Goal: Transaction & Acquisition: Purchase product/service

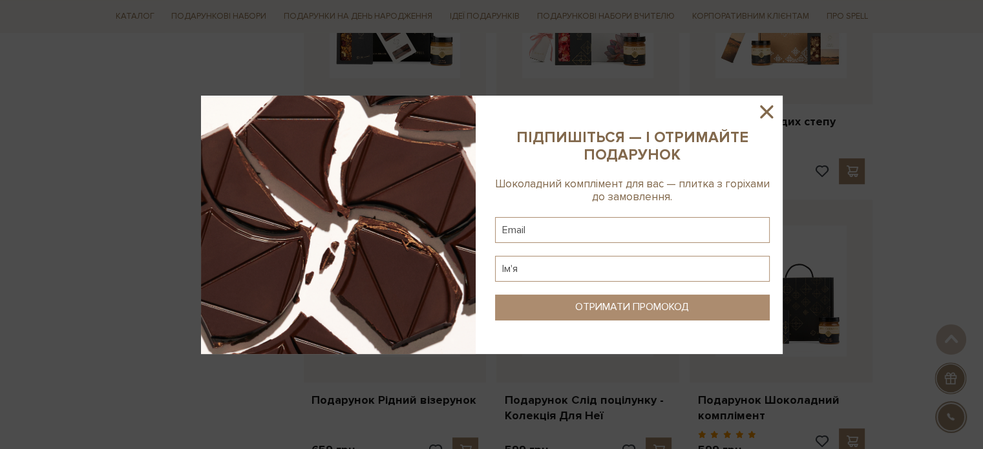
scroll to position [1034, 0]
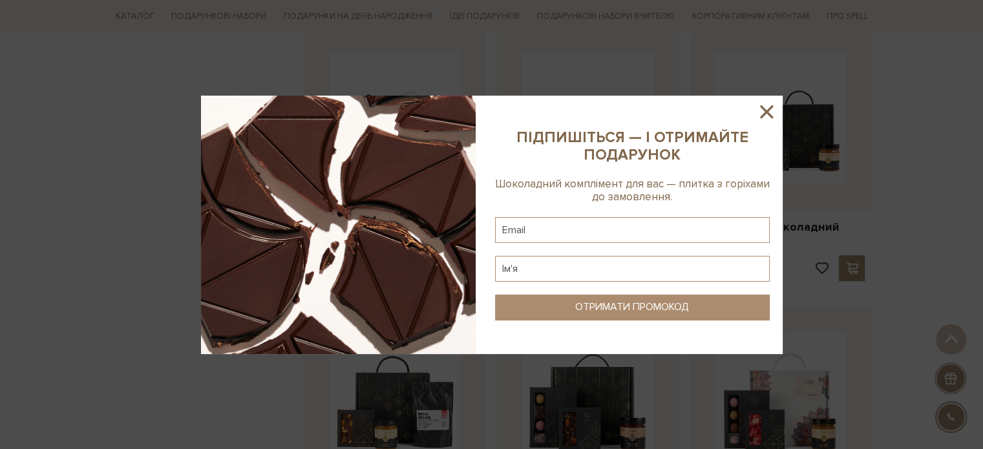
click at [773, 112] on icon at bounding box center [766, 112] width 22 height 22
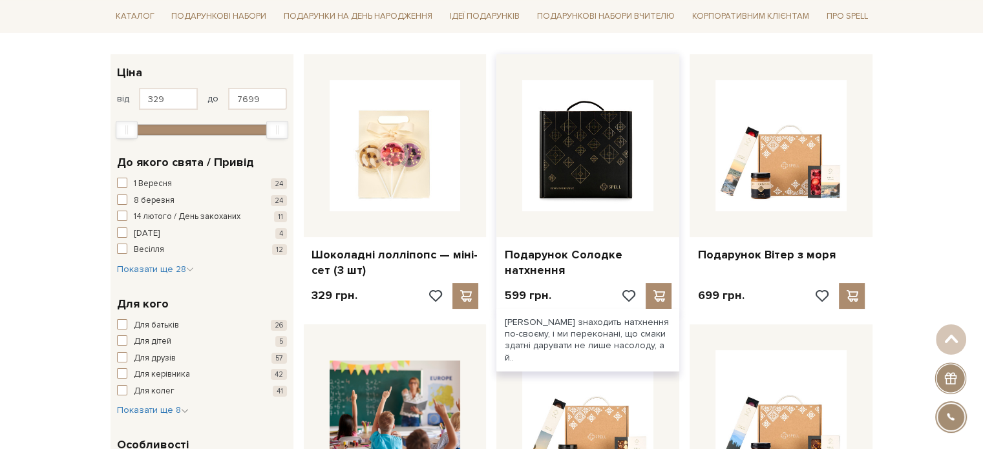
scroll to position [0, 0]
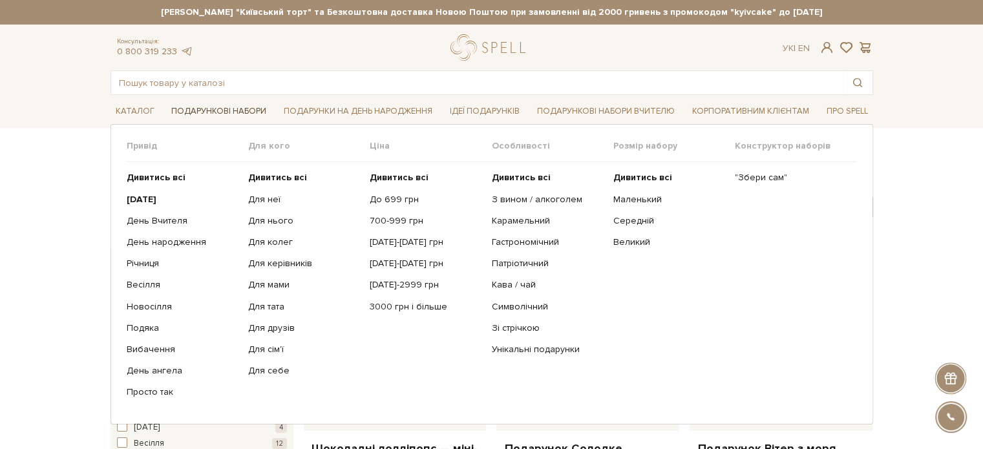
click at [213, 108] on link "Подарункові набори" at bounding box center [218, 111] width 105 height 20
click at [387, 201] on link "До 699 грн" at bounding box center [426, 200] width 112 height 12
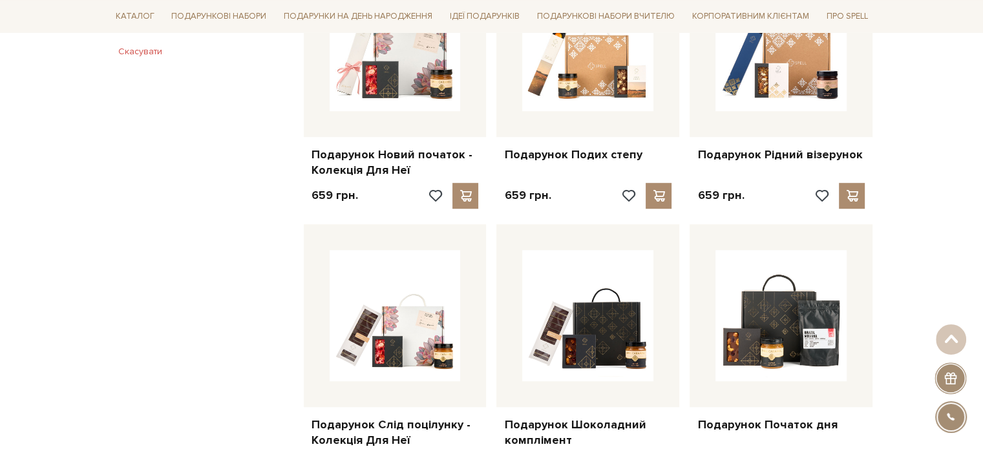
scroll to position [969, 0]
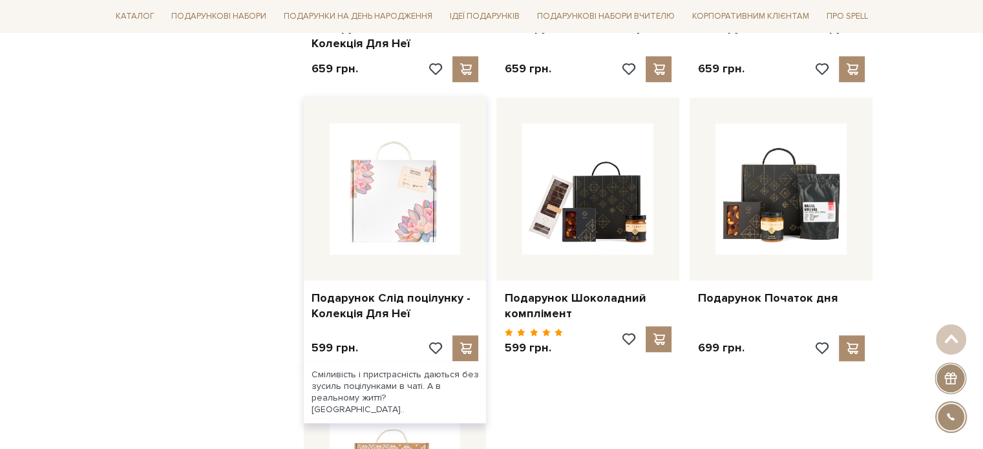
click at [445, 214] on img at bounding box center [395, 188] width 131 height 131
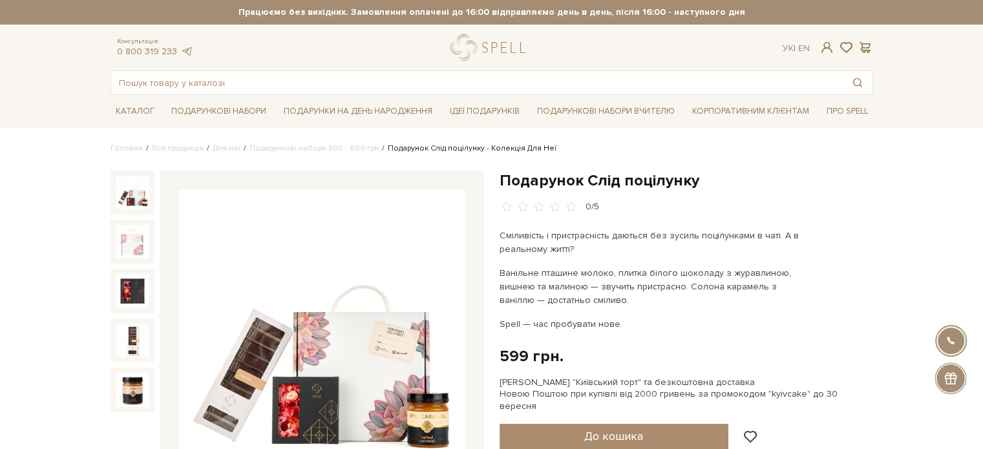
click at [393, 364] on img at bounding box center [322, 333] width 286 height 286
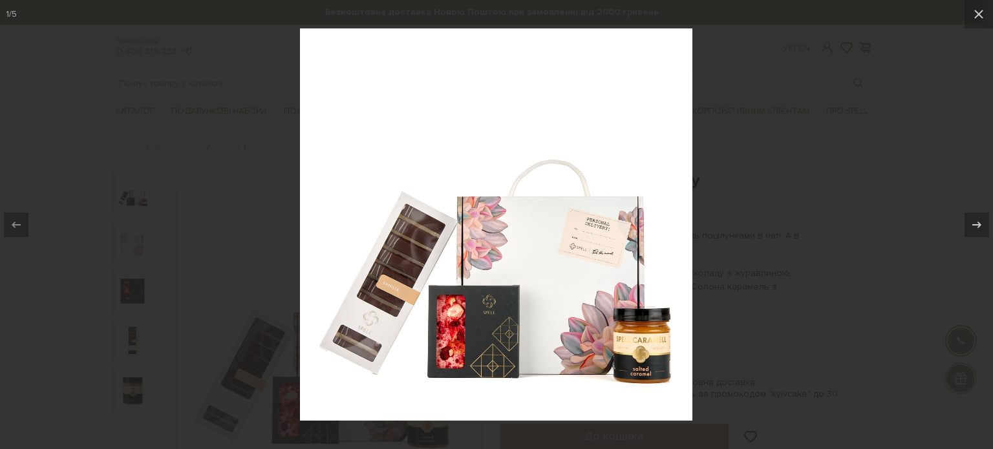
click at [508, 317] on img at bounding box center [496, 224] width 392 height 392
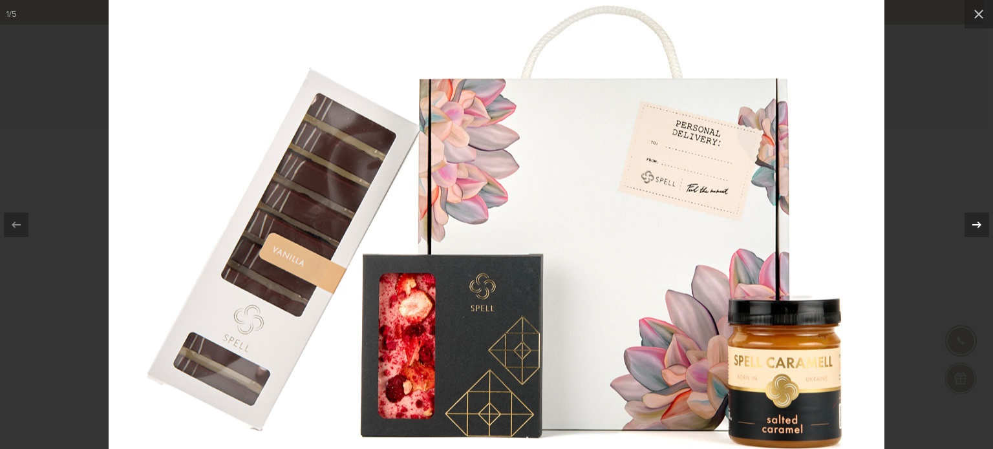
click at [982, 220] on icon at bounding box center [977, 225] width 16 height 16
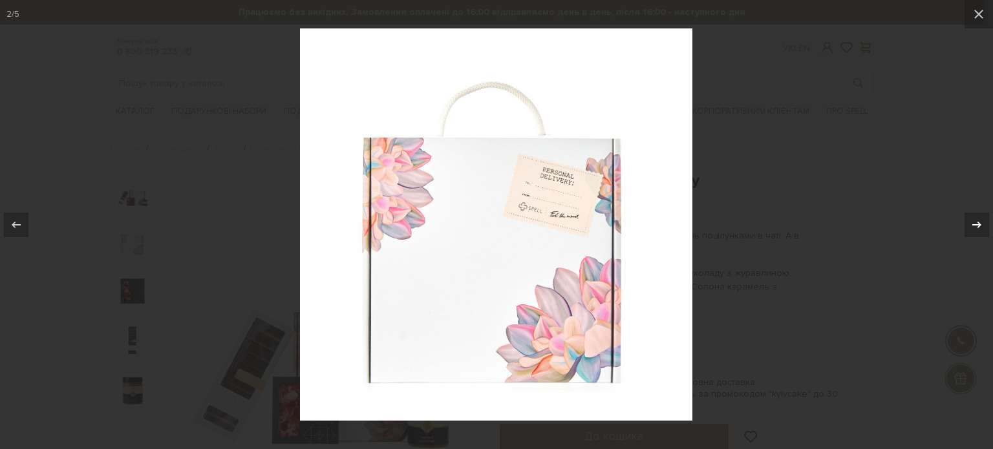
click at [982, 224] on icon at bounding box center [977, 225] width 16 height 16
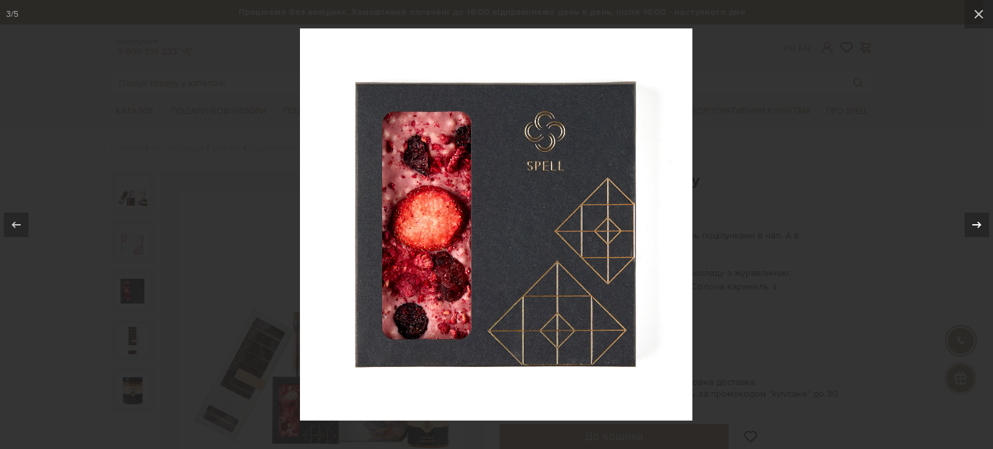
click at [982, 224] on icon at bounding box center [977, 225] width 16 height 16
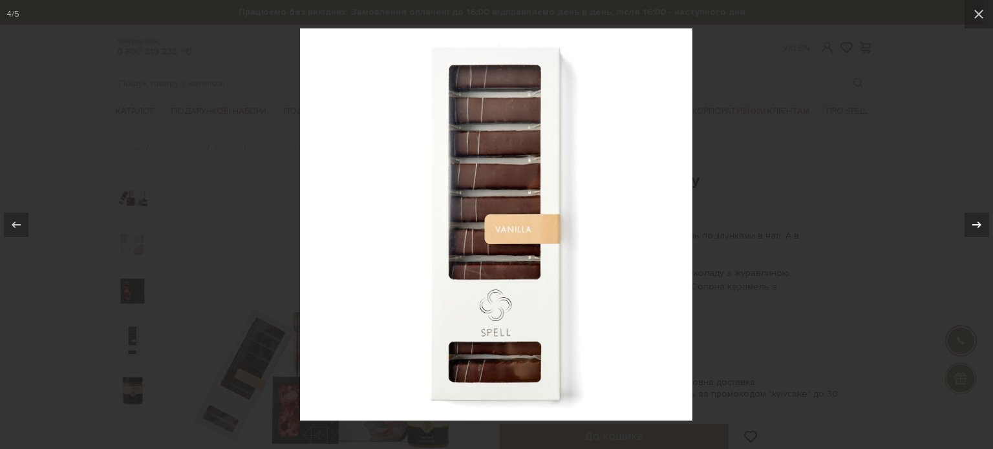
click at [982, 224] on icon at bounding box center [977, 225] width 16 height 16
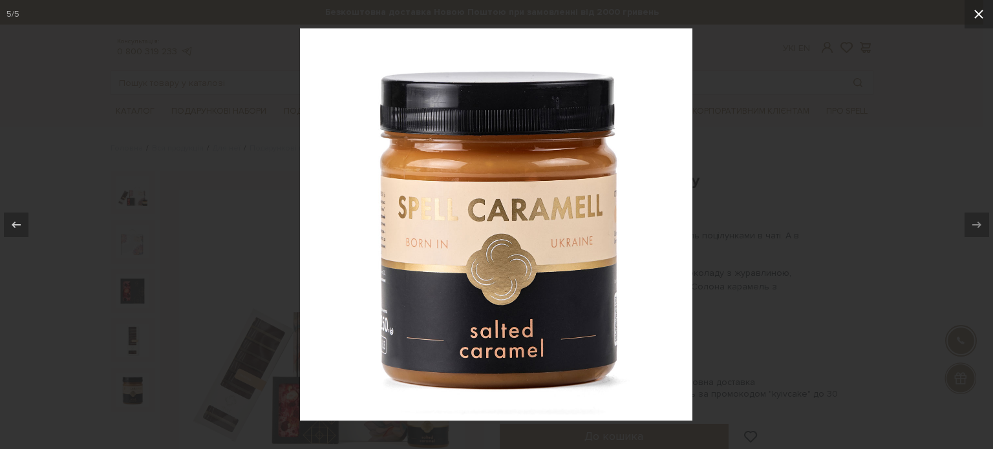
click at [976, 12] on icon at bounding box center [979, 14] width 16 height 16
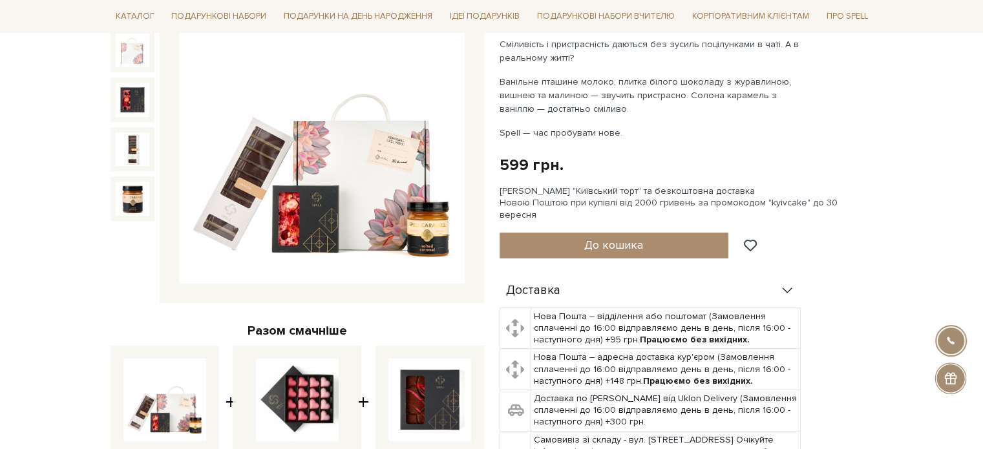
scroll to position [129, 0]
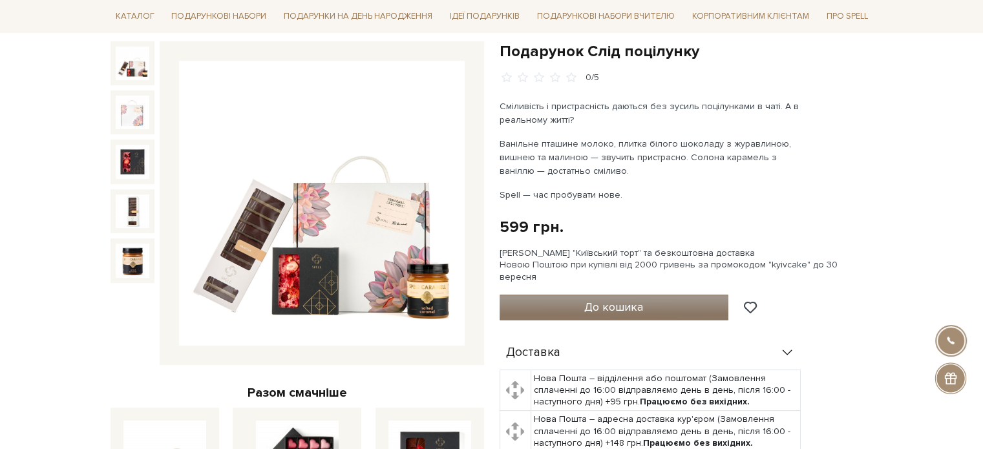
click at [638, 300] on span "До кошика" at bounding box center [613, 307] width 59 height 14
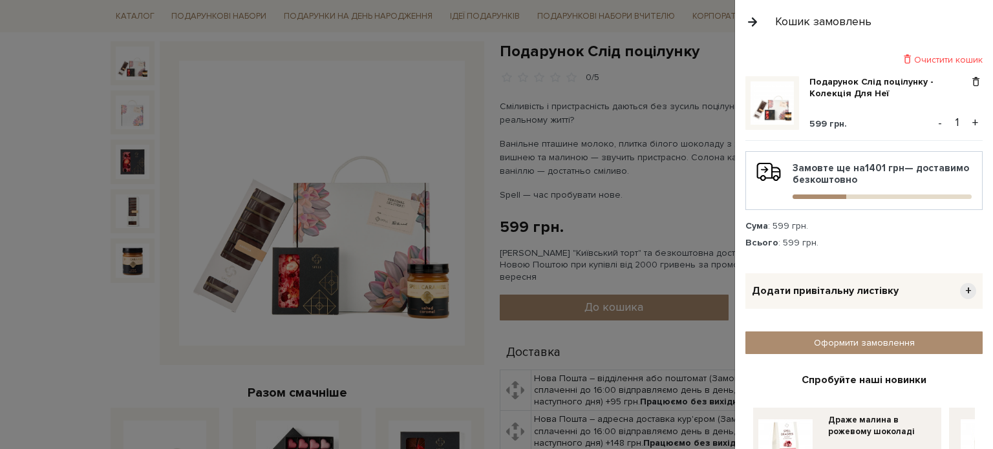
click at [969, 120] on button "+" at bounding box center [974, 122] width 15 height 19
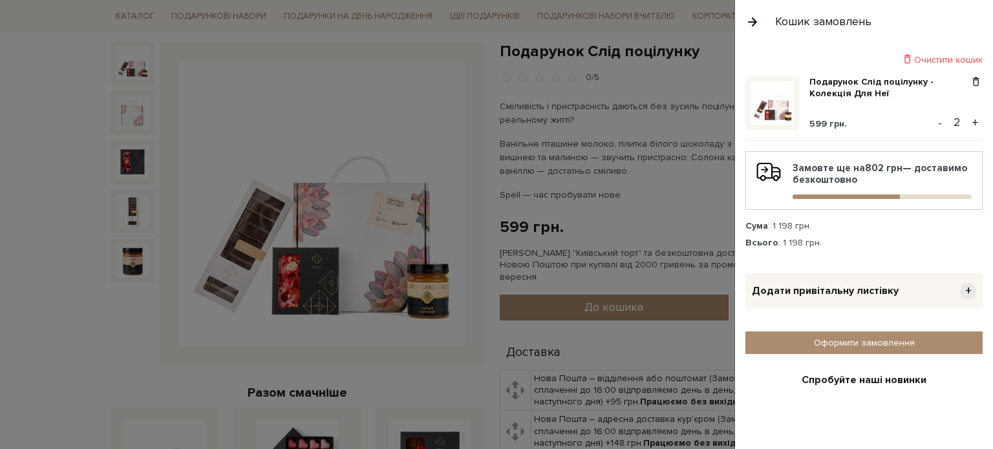
click at [969, 120] on button "+" at bounding box center [974, 122] width 15 height 19
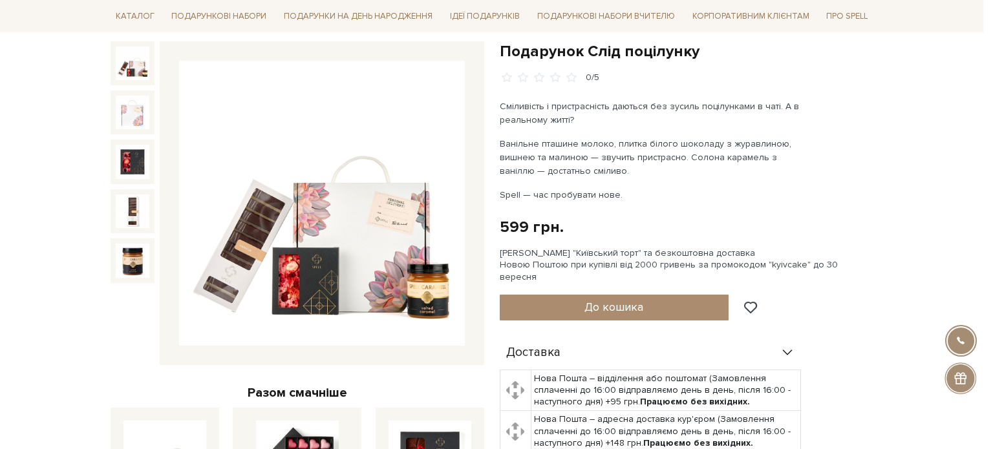
click at [476, 132] on div at bounding box center [496, 224] width 993 height 449
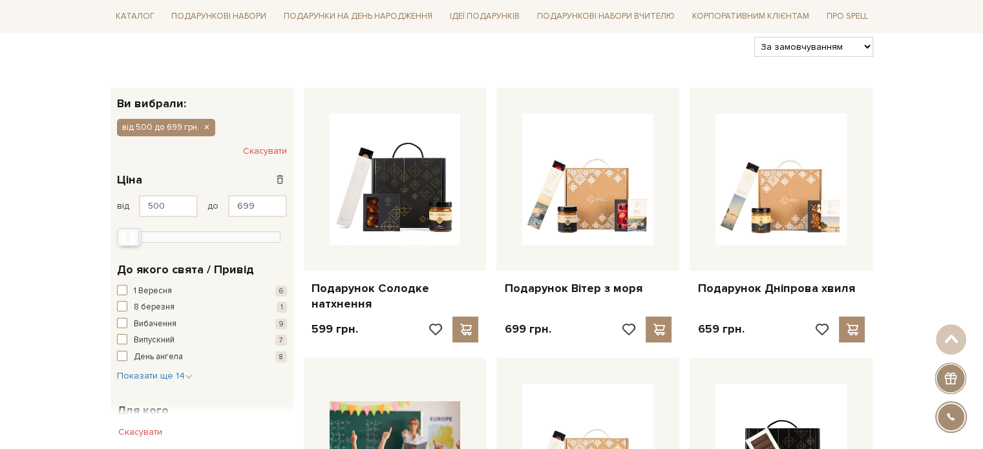
scroll to position [129, 0]
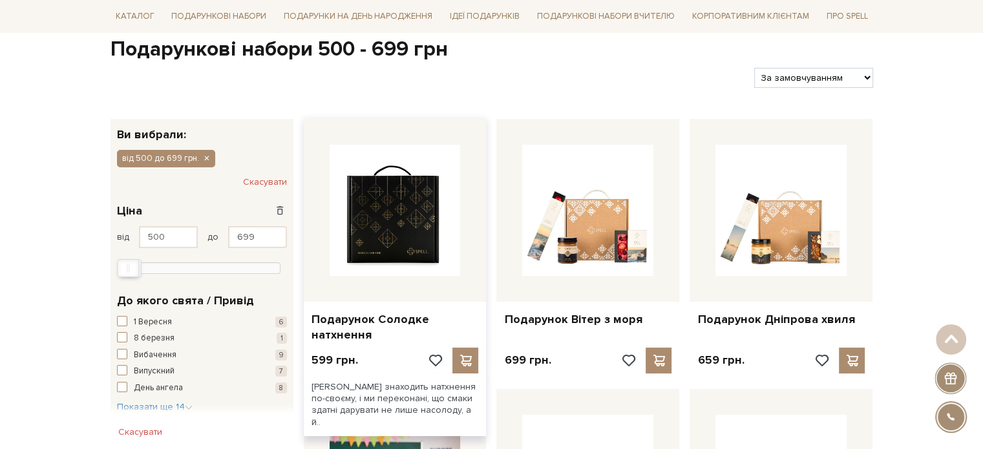
click at [395, 235] on img at bounding box center [395, 210] width 131 height 131
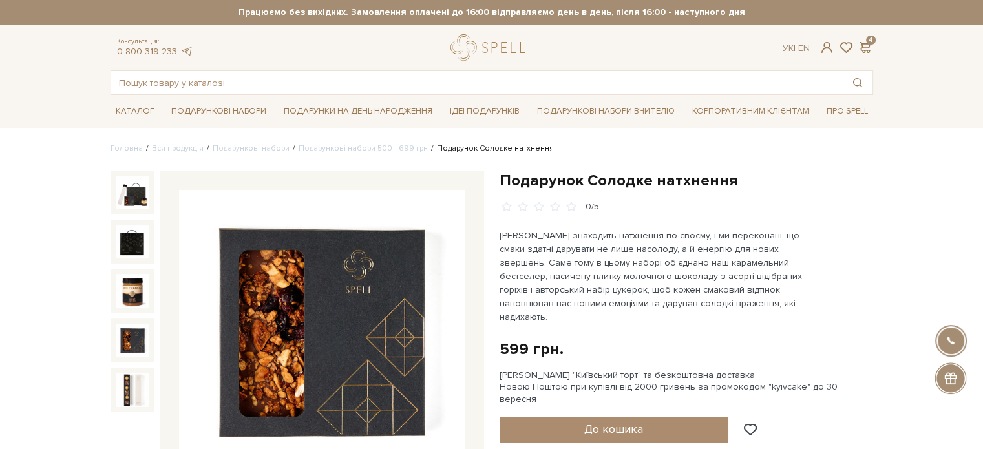
click at [135, 341] on img at bounding box center [133, 341] width 34 height 34
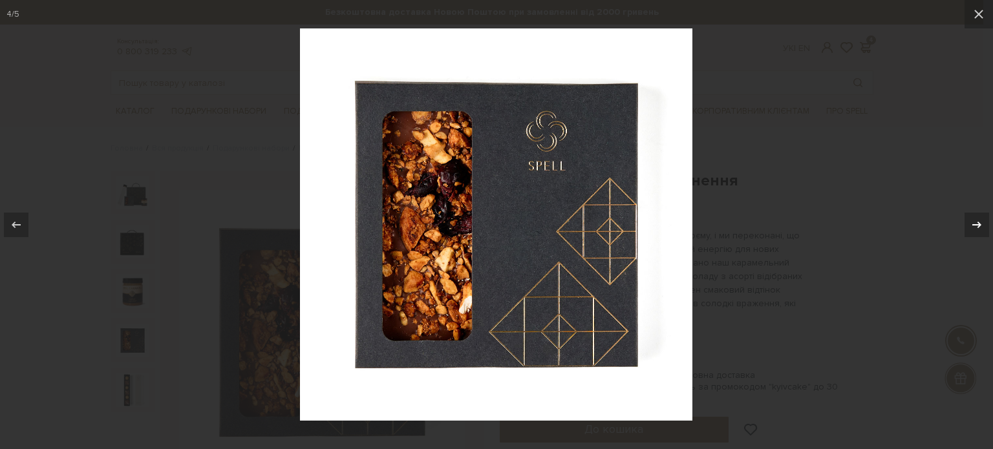
click at [972, 225] on icon at bounding box center [977, 225] width 16 height 16
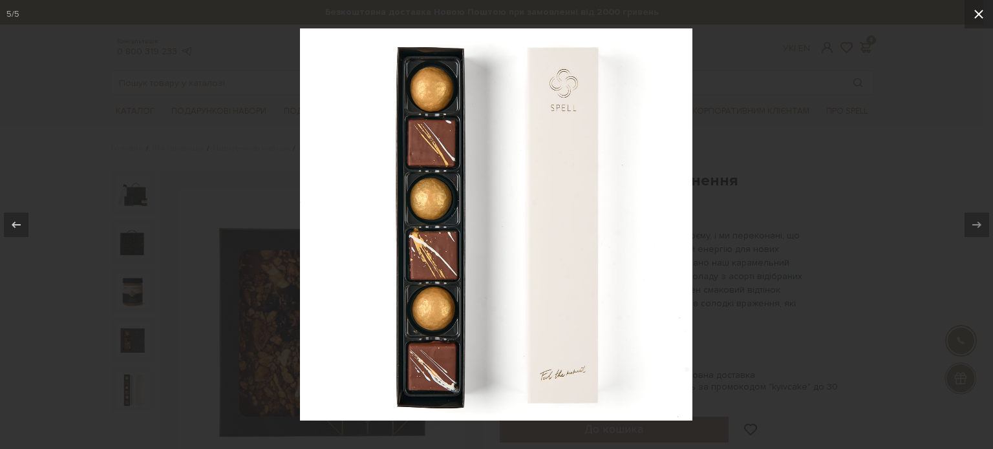
drag, startPoint x: 979, startPoint y: 19, endPoint x: 876, endPoint y: 94, distance: 127.2
click at [979, 18] on icon at bounding box center [979, 14] width 16 height 16
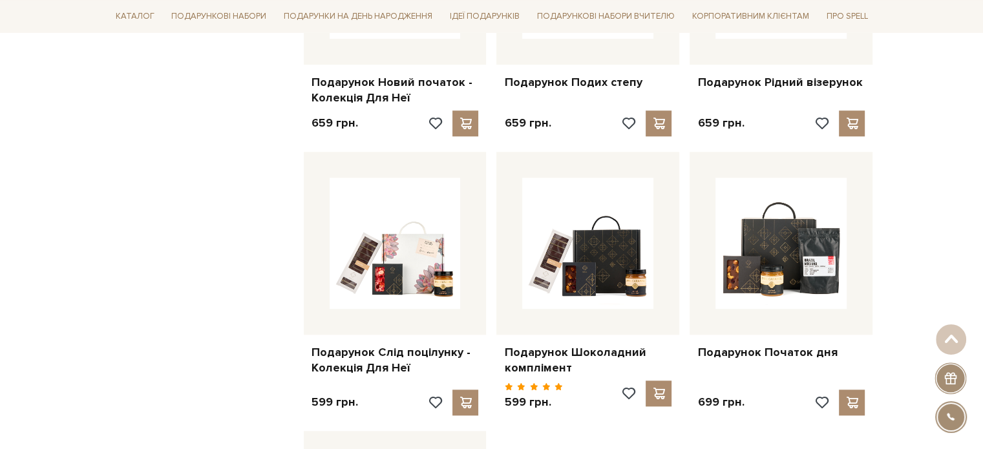
scroll to position [969, 0]
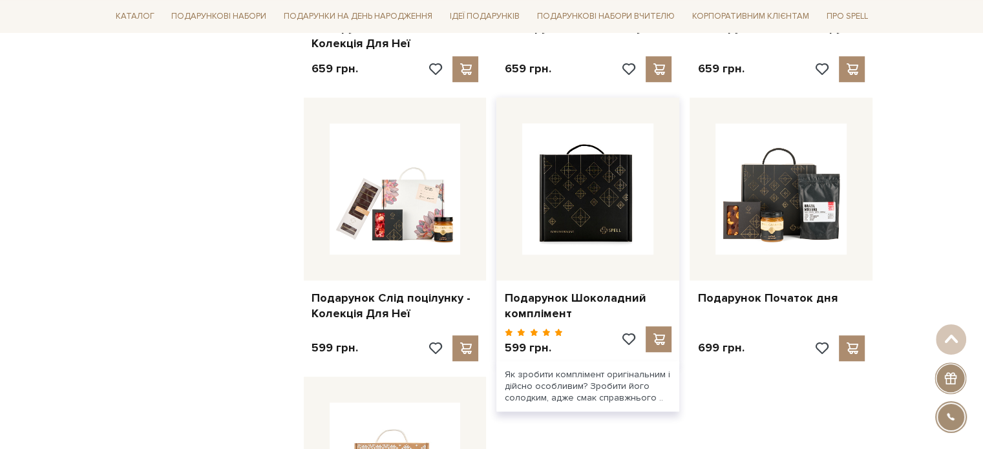
click at [588, 196] on img at bounding box center [587, 188] width 131 height 131
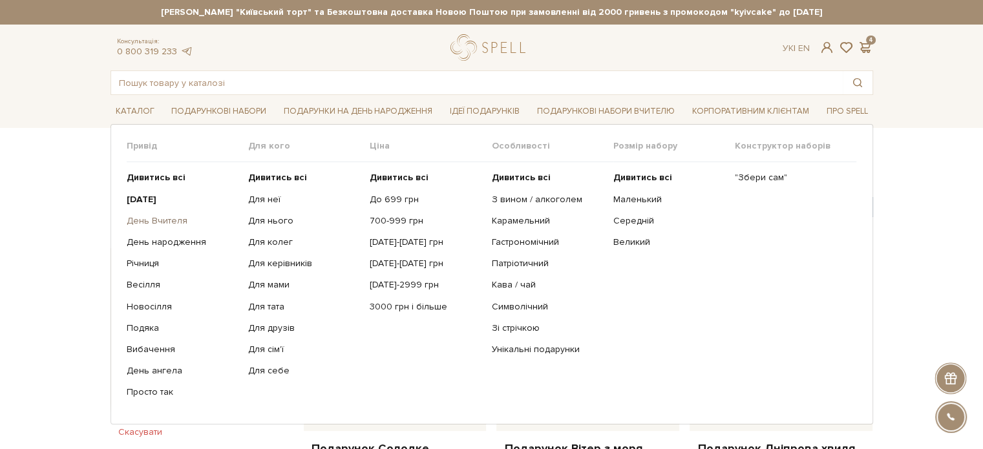
click at [149, 222] on link "День Вчителя" at bounding box center [183, 221] width 112 height 12
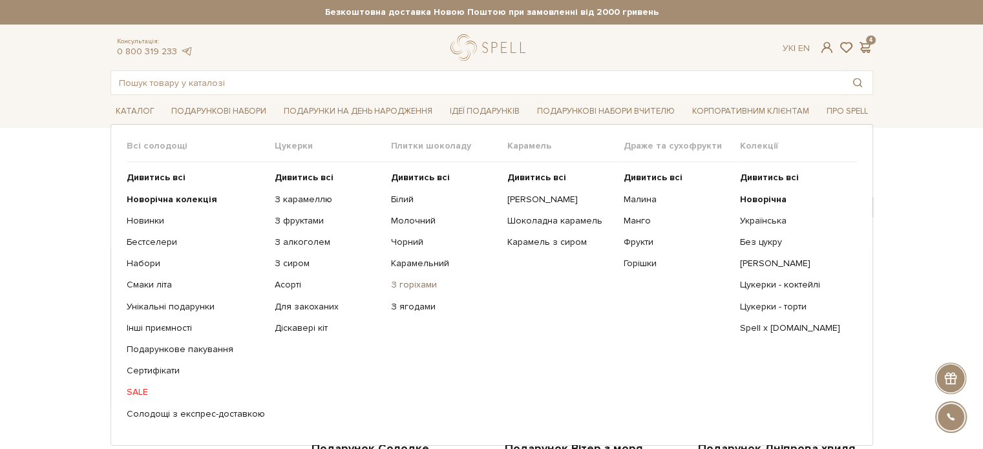
click at [421, 288] on link "З горіхами" at bounding box center [444, 285] width 107 height 12
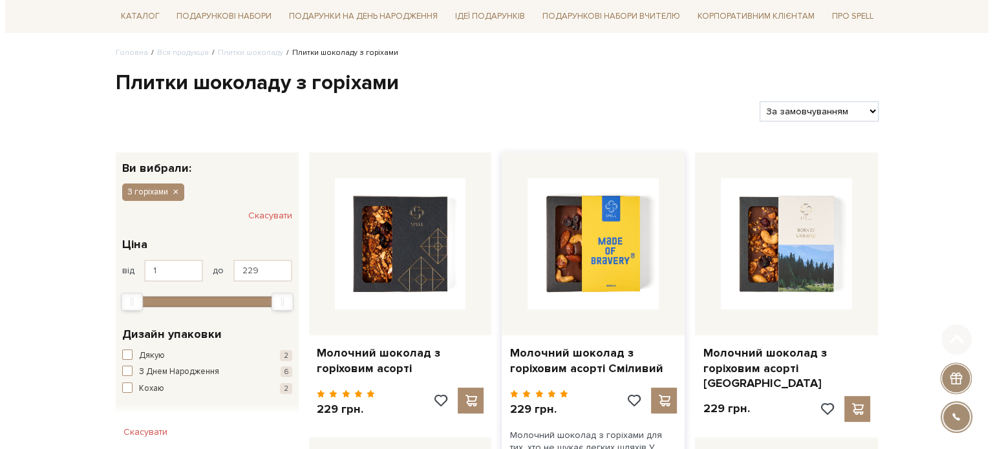
scroll to position [129, 0]
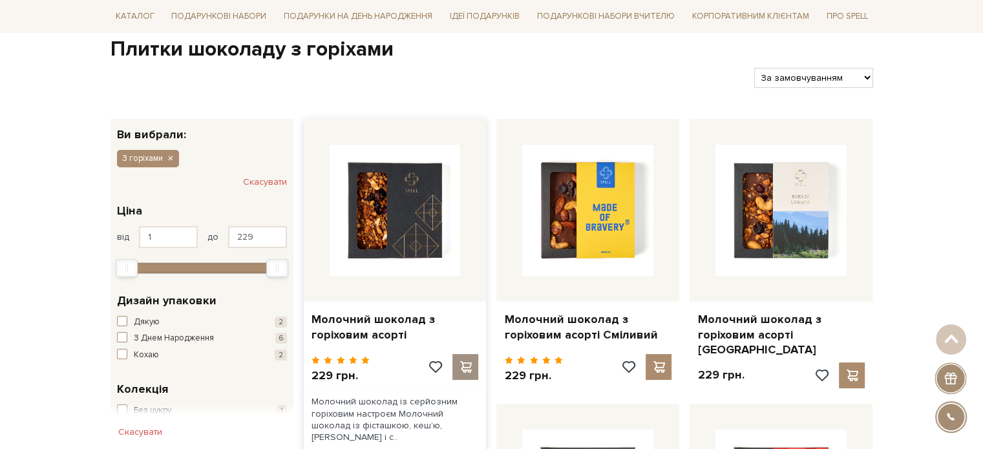
click at [463, 361] on span at bounding box center [466, 367] width 16 height 12
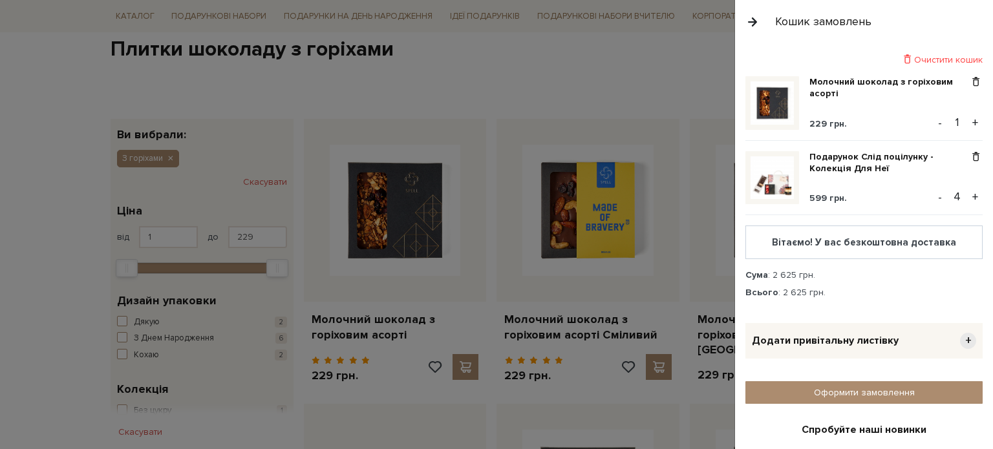
click at [967, 121] on button "+" at bounding box center [974, 122] width 15 height 19
click at [967, 119] on button "+" at bounding box center [974, 122] width 15 height 19
click at [967, 118] on button "+" at bounding box center [974, 122] width 15 height 19
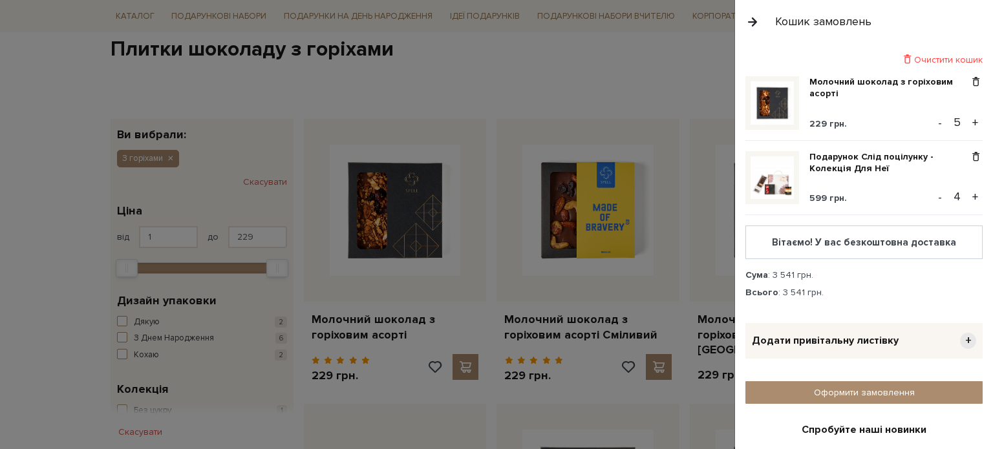
click at [969, 121] on button "+" at bounding box center [974, 122] width 15 height 19
click at [965, 333] on span "+" at bounding box center [968, 341] width 16 height 16
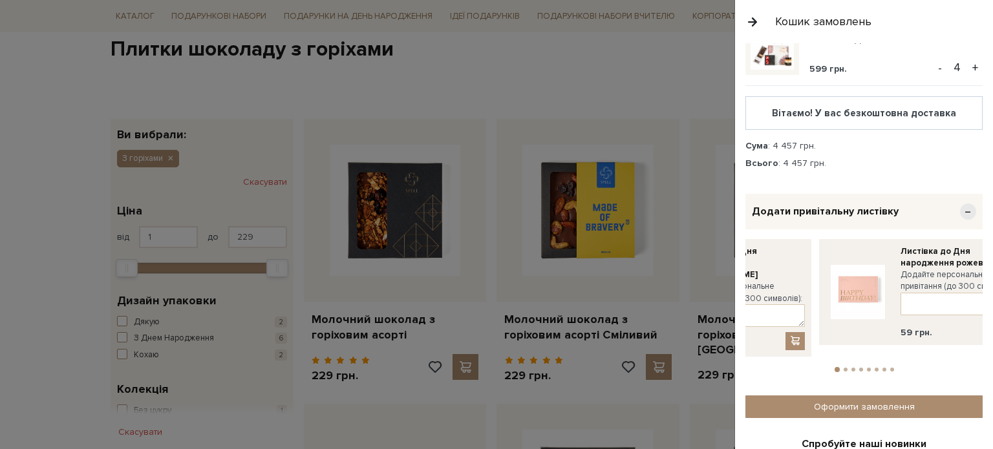
drag, startPoint x: 850, startPoint y: 297, endPoint x: 719, endPoint y: 302, distance: 130.7
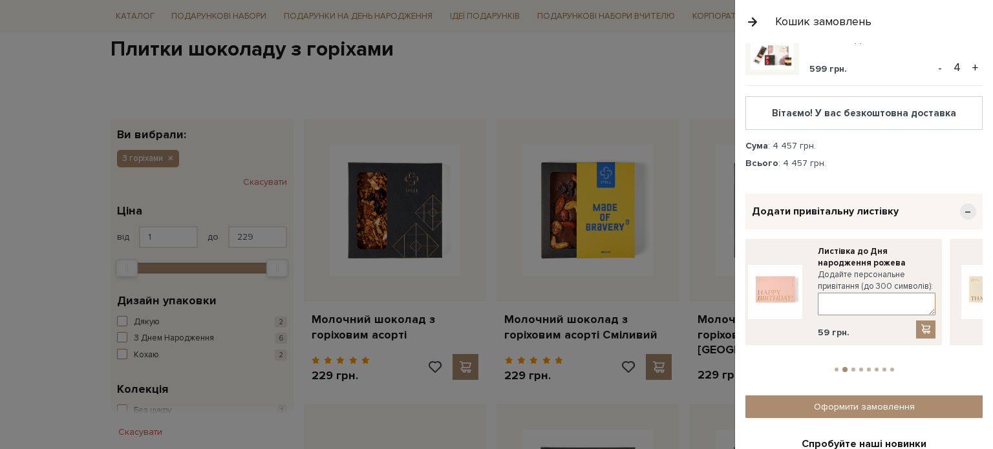
drag, startPoint x: 908, startPoint y: 295, endPoint x: 725, endPoint y: 299, distance: 182.9
drag, startPoint x: 882, startPoint y: 295, endPoint x: 800, endPoint y: 295, distance: 82.1
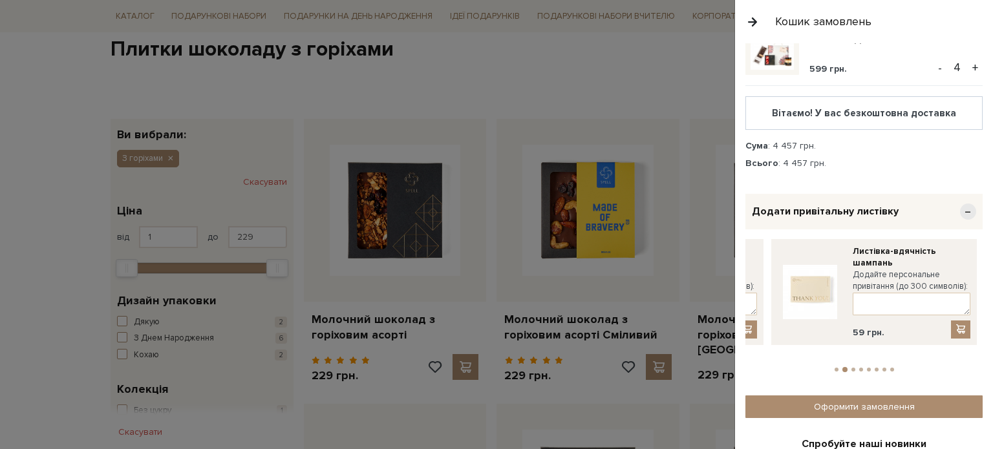
drag, startPoint x: 962, startPoint y: 291, endPoint x: 753, endPoint y: 302, distance: 209.0
click at [777, 302] on link at bounding box center [809, 292] width 65 height 93
drag, startPoint x: 955, startPoint y: 284, endPoint x: 768, endPoint y: 297, distance: 187.8
click at [768, 297] on div "Листівка до Дня народження Додайте персональне привітання (до 300 символів): 59…" at bounding box center [866, 292] width 205 height 106
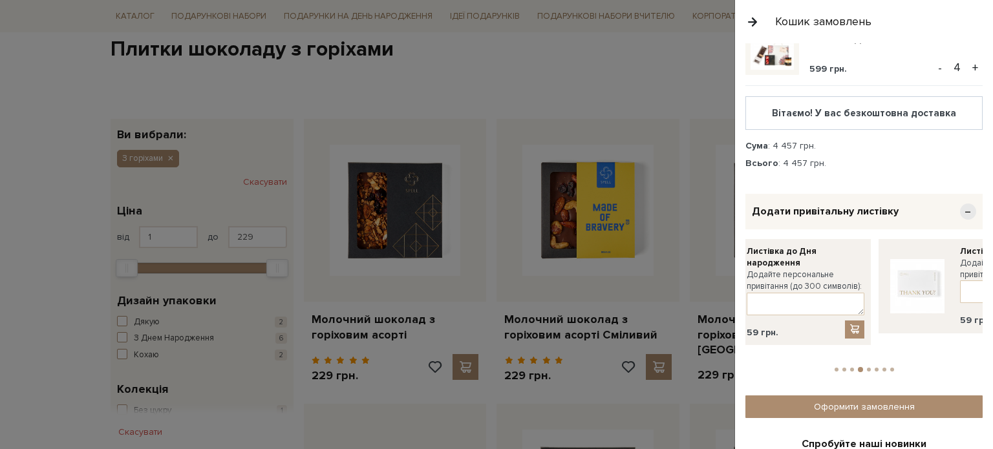
drag, startPoint x: 959, startPoint y: 277, endPoint x: 690, endPoint y: 291, distance: 269.2
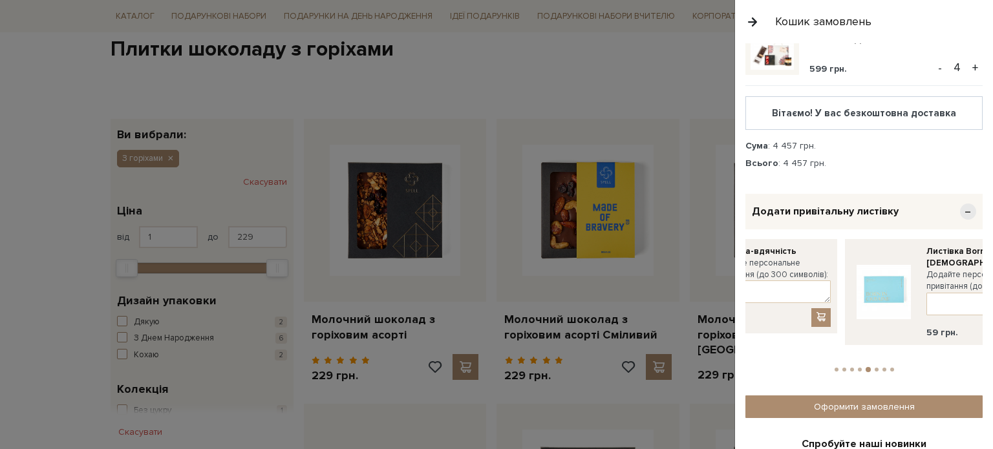
drag, startPoint x: 943, startPoint y: 279, endPoint x: 763, endPoint y: 294, distance: 181.5
click at [759, 297] on div "Листівка-вдячність Додайте персональне привітання (до 300 символів): 59 грн." at bounding box center [733, 286] width 205 height 94
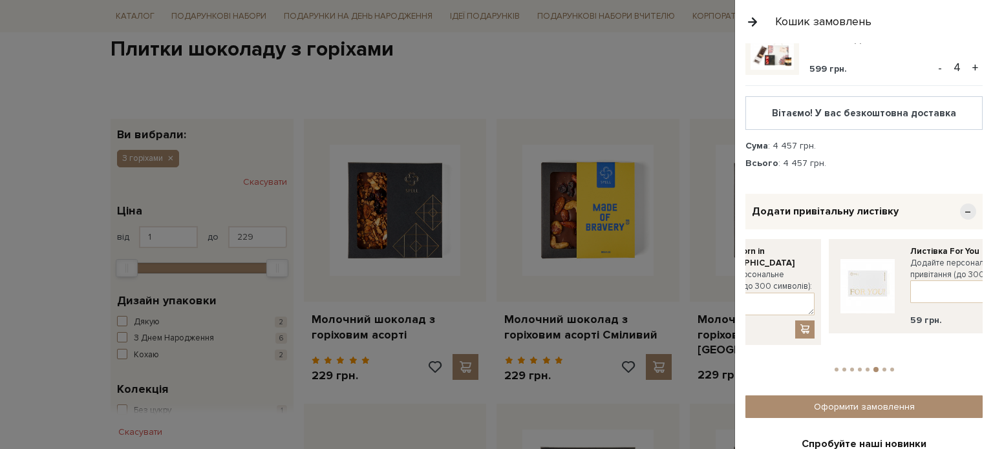
drag, startPoint x: 957, startPoint y: 283, endPoint x: 757, endPoint y: 297, distance: 200.1
click at [828, 297] on div "Листівка For You Додайте персональне привітання (до 300 символів): 59 грн." at bounding box center [930, 286] width 205 height 94
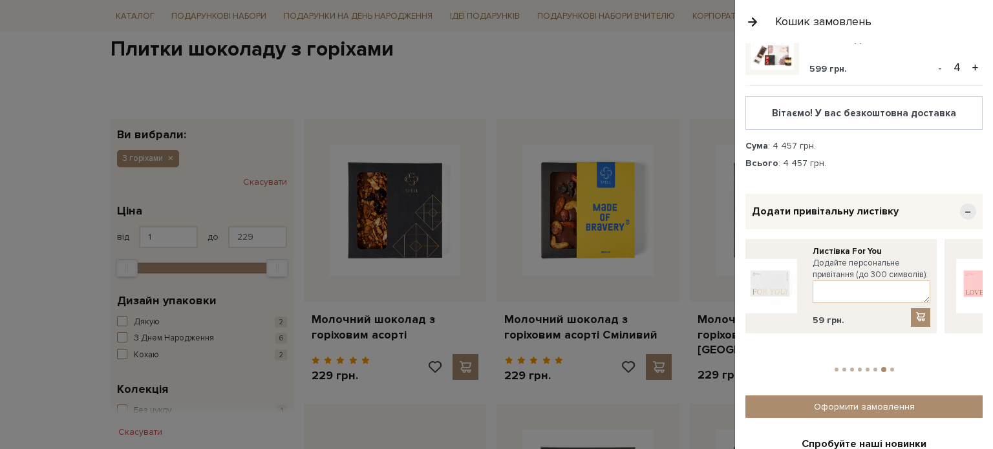
drag, startPoint x: 954, startPoint y: 281, endPoint x: 789, endPoint y: 300, distance: 166.5
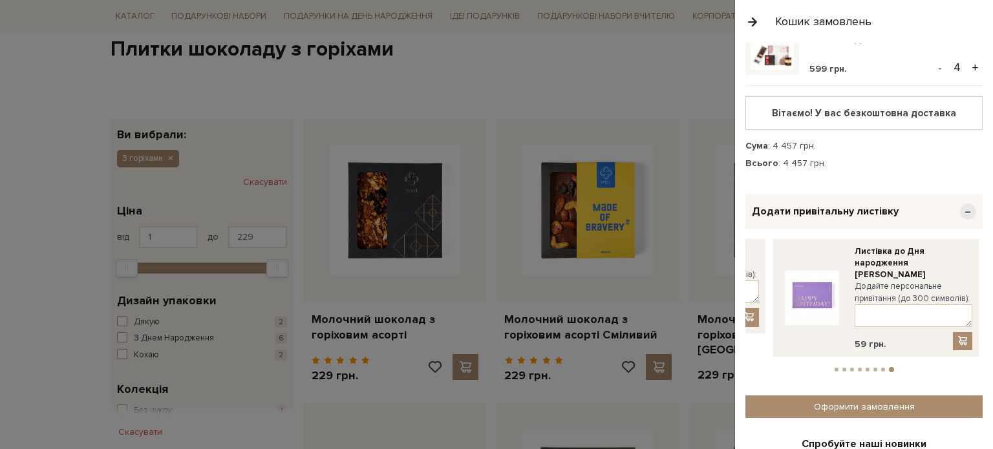
drag, startPoint x: 956, startPoint y: 283, endPoint x: 765, endPoint y: 296, distance: 191.7
click at [773, 296] on div "Листівка до Дня народження лавандова Додайте персональне привітання (до 300 сим…" at bounding box center [875, 298] width 205 height 118
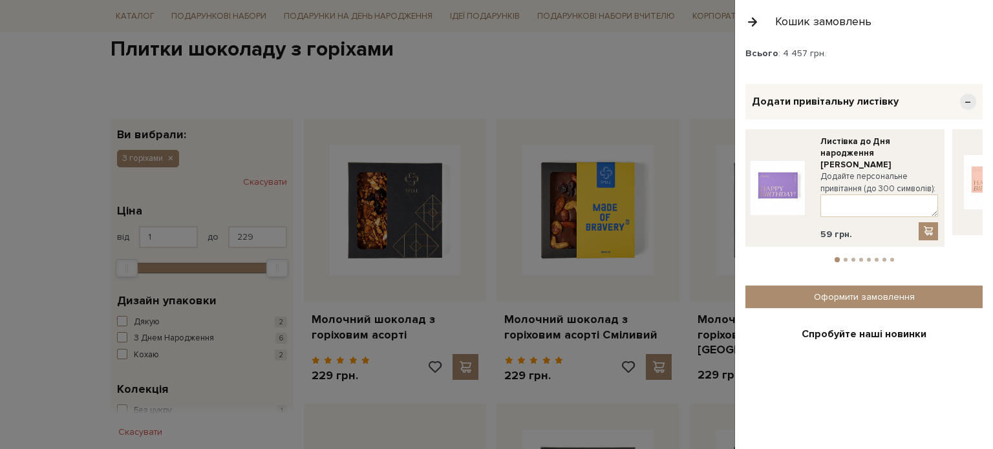
scroll to position [258, 0]
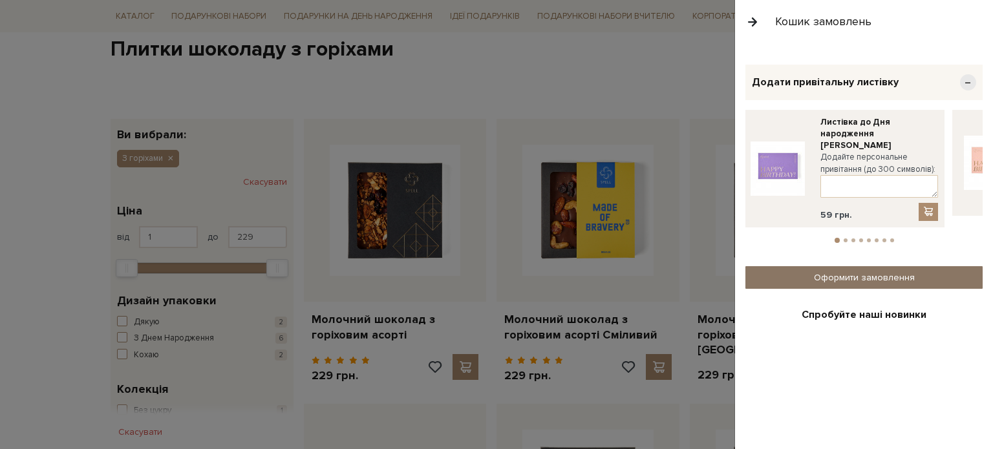
click at [843, 266] on link "Оформити замовлення" at bounding box center [863, 277] width 237 height 23
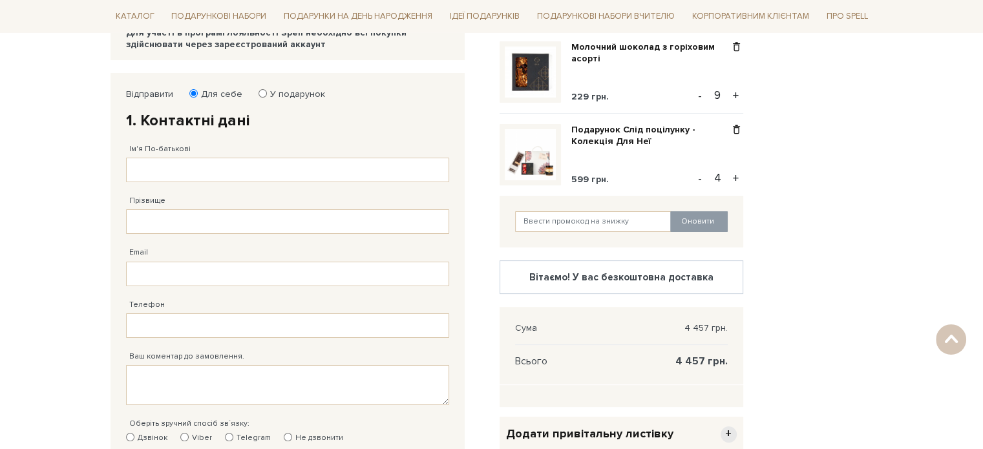
scroll to position [50, 0]
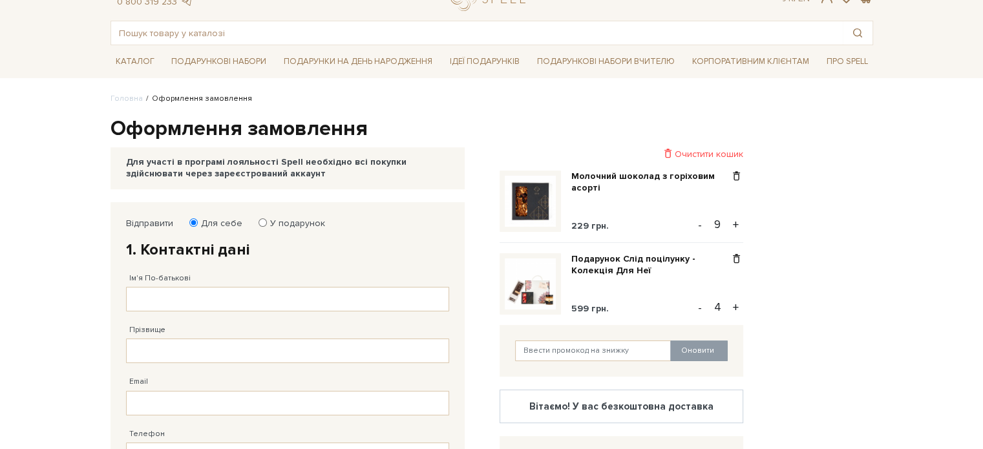
click at [265, 220] on label "У подарунок" at bounding box center [293, 224] width 63 height 12
click at [265, 220] on input "У подарунок" at bounding box center [262, 222] width 8 height 8
radio input "true"
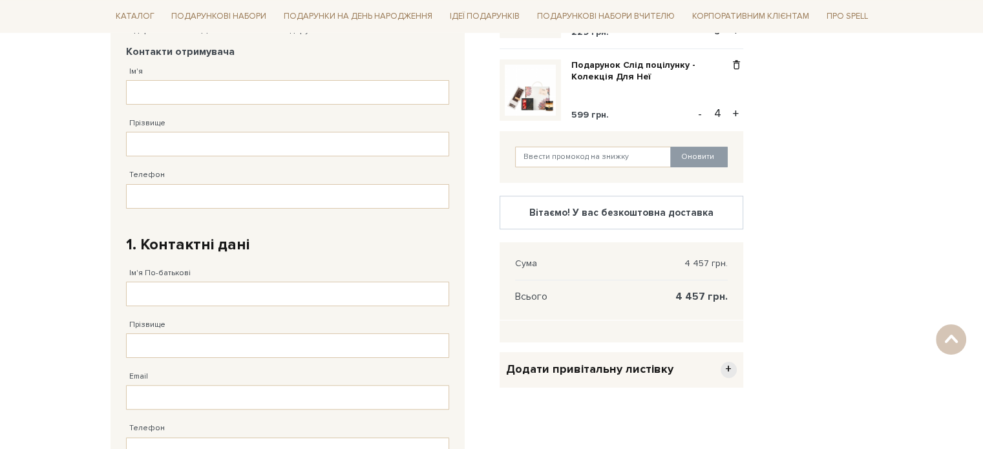
scroll to position [0, 0]
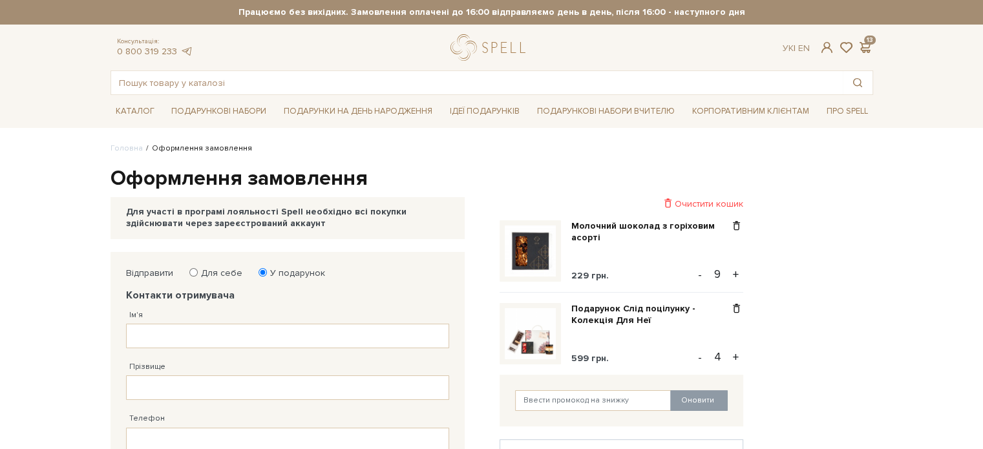
click at [206, 276] on label "Для себе" at bounding box center [218, 274] width 50 height 12
click at [198, 276] on input "Для себе" at bounding box center [193, 272] width 8 height 8
radio input "true"
